Goal: Check status: Check status

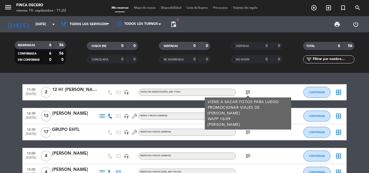
click at [354, 113] on bookings-row "11:00 [DATE] 2 12 H! [PERSON_NAME] headset_mic VISITA SIN DEGUSTACIÓN , ARS 170…" at bounding box center [184, 144] width 369 height 120
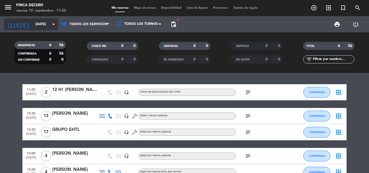
click at [48, 20] on input "[DATE]" at bounding box center [56, 24] width 46 height 9
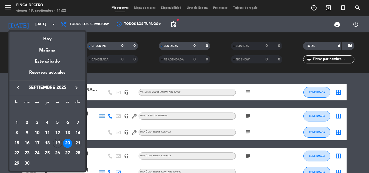
click at [79, 142] on div "21" at bounding box center [77, 143] width 9 height 9
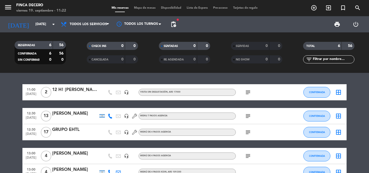
type input "[DATE]"
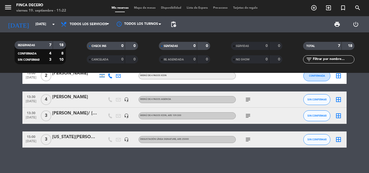
scroll to position [74, 0]
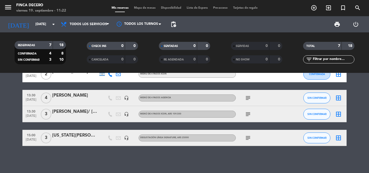
click at [89, 95] on div "[PERSON_NAME]" at bounding box center [75, 95] width 46 height 7
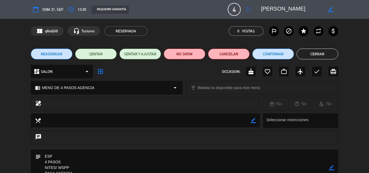
click at [284, 10] on textarea at bounding box center [292, 10] width 62 height 10
click at [286, 8] on textarea at bounding box center [292, 10] width 62 height 10
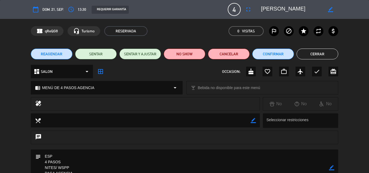
click at [311, 51] on button "Cerrar" at bounding box center [317, 54] width 42 height 11
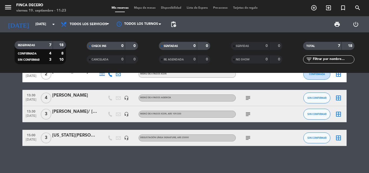
click at [86, 113] on div "[PERSON_NAME]/ [PERSON_NAME]" at bounding box center [75, 111] width 46 height 7
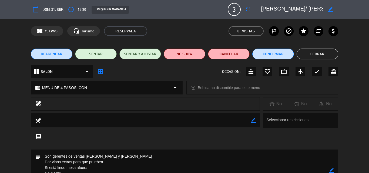
click at [282, 9] on textarea at bounding box center [292, 10] width 62 height 10
click at [320, 55] on button "Cerrar" at bounding box center [317, 54] width 42 height 11
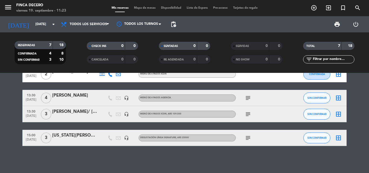
click at [72, 136] on div "[US_STATE][PERSON_NAME]" at bounding box center [75, 135] width 46 height 7
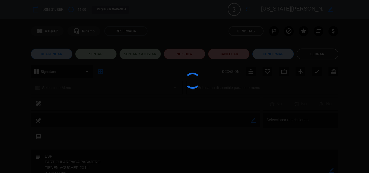
click at [72, 136] on div at bounding box center [184, 86] width 369 height 173
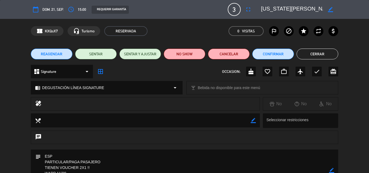
click at [284, 4] on div "calendar_today dom. 21, sep. access_time 15:00 REQUERIR GARANTÍA 3 [US_STATE][P…" at bounding box center [184, 9] width 307 height 13
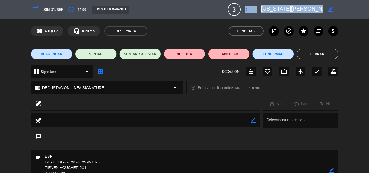
click at [284, 4] on div "calendar_today dom. 21, sep. access_time 15:00 REQUERIR GARANTÍA 3 [US_STATE][P…" at bounding box center [184, 9] width 307 height 13
click at [282, 5] on textarea at bounding box center [292, 10] width 62 height 10
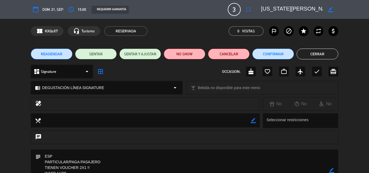
click at [282, 9] on textarea at bounding box center [292, 10] width 62 height 10
click at [309, 50] on button "Cerrar" at bounding box center [317, 54] width 42 height 11
